Goal: Task Accomplishment & Management: Use online tool/utility

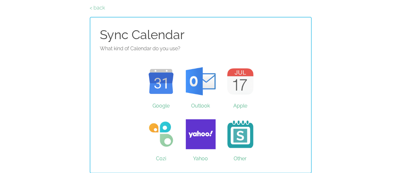
scroll to position [24, 0]
click at [164, 90] on link "Google" at bounding box center [161, 81] width 40 height 48
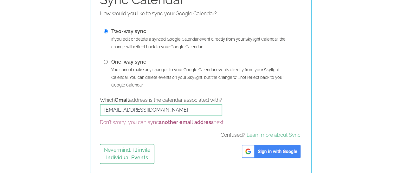
scroll to position [59, 3]
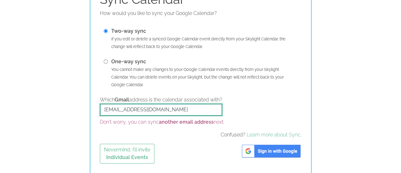
click at [170, 109] on input "[EMAIL_ADDRESS][DOMAIN_NAME]" at bounding box center [161, 109] width 122 height 12
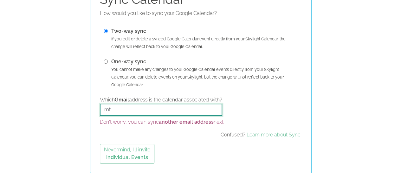
type input "m"
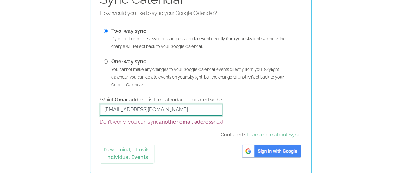
type input "mauramonohan@gmail.com"
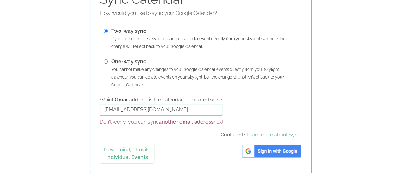
click at [259, 149] on img at bounding box center [271, 150] width 61 height 15
